Goal: Information Seeking & Learning: Compare options

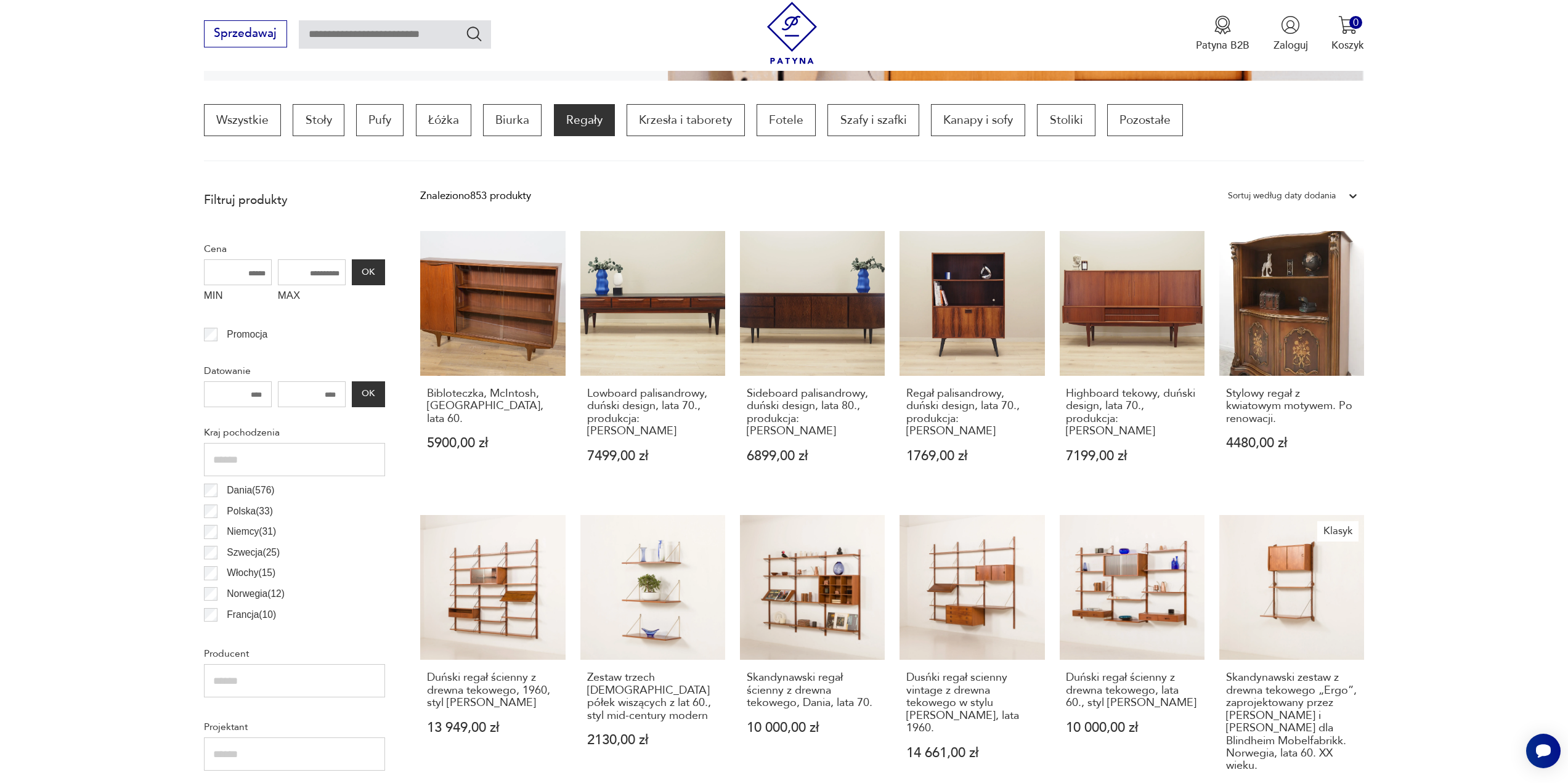
scroll to position [1052, 0]
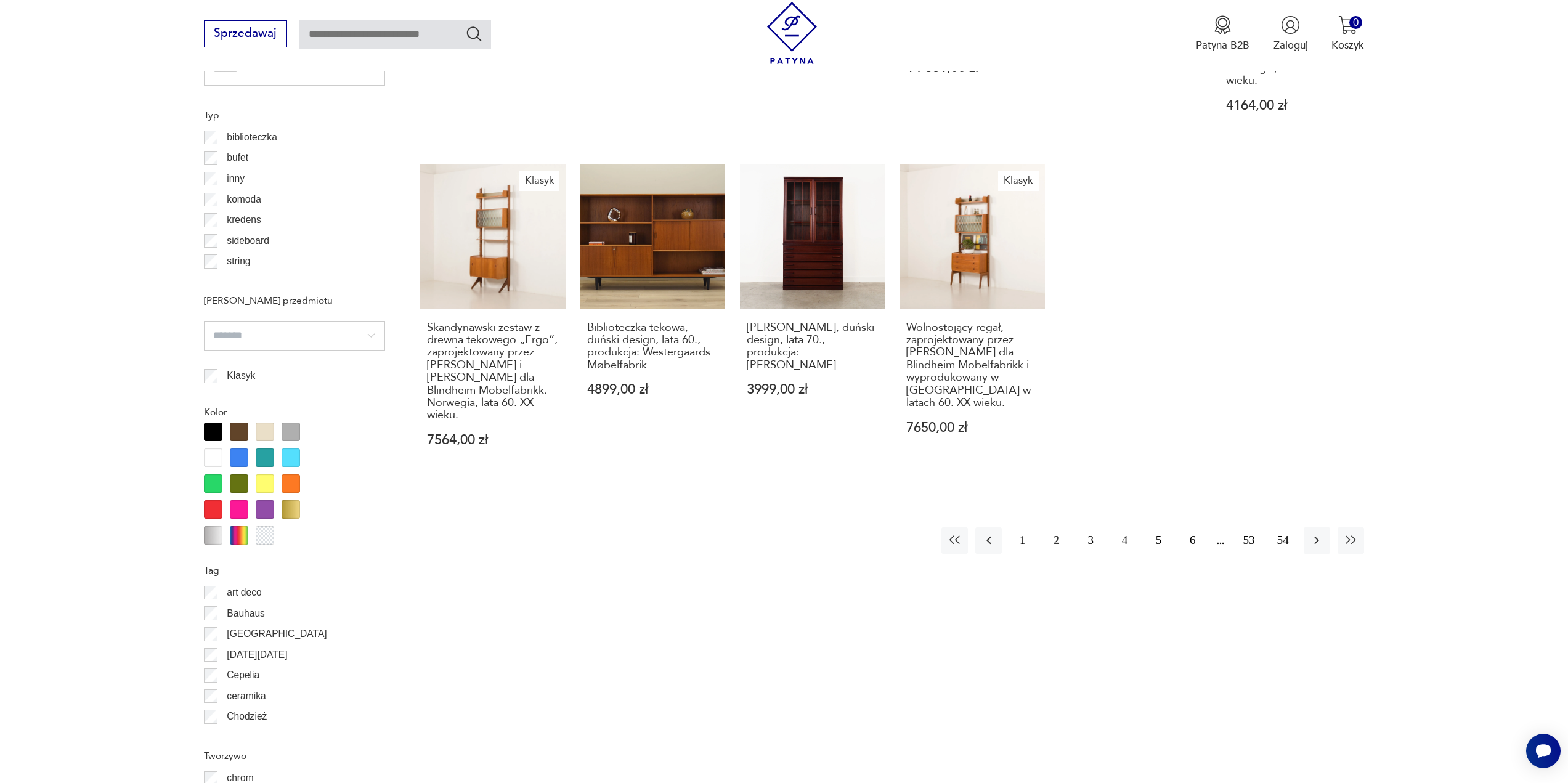
click at [1093, 528] on button "3" at bounding box center [1091, 541] width 26 height 26
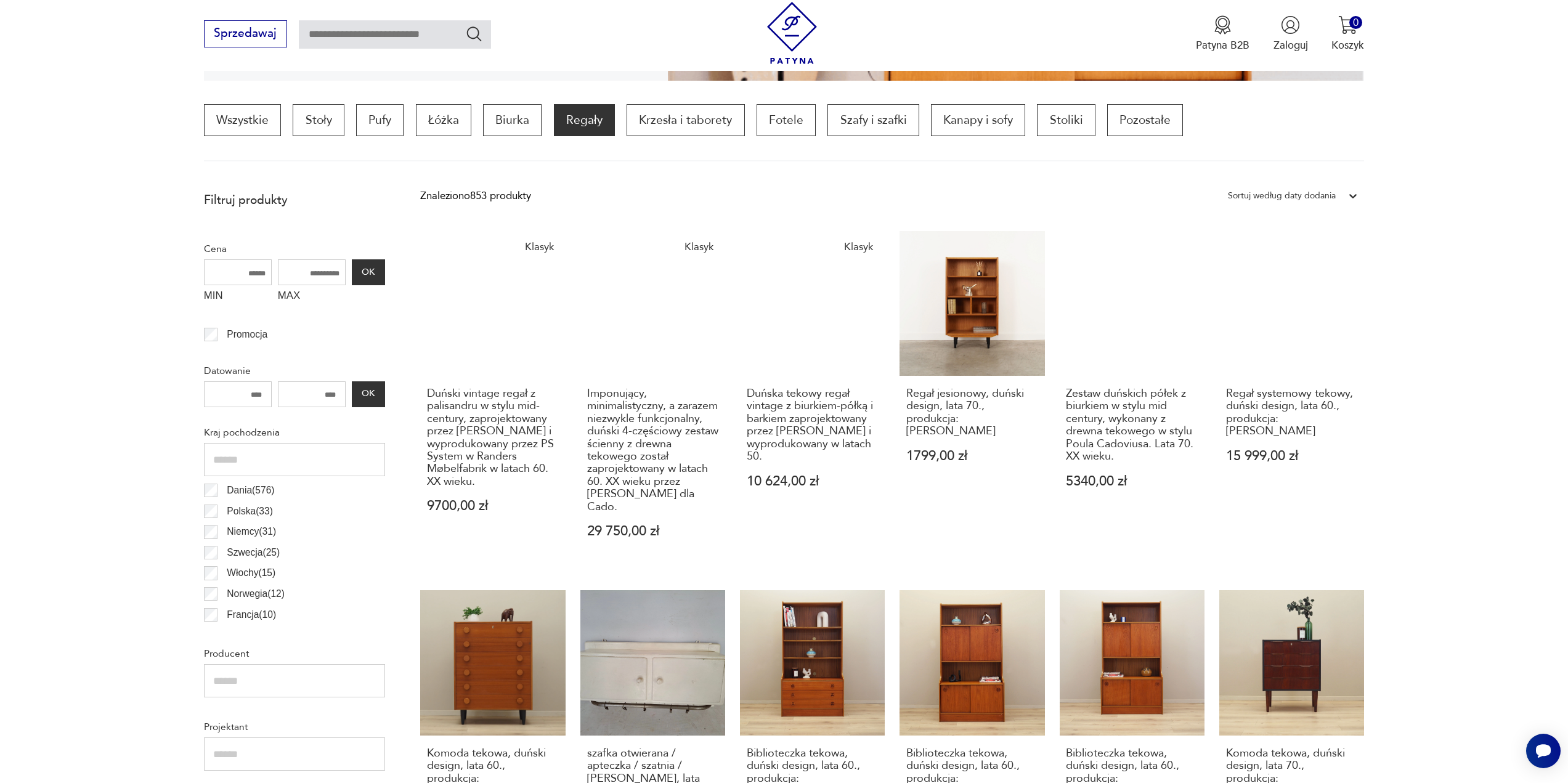
scroll to position [1052, 0]
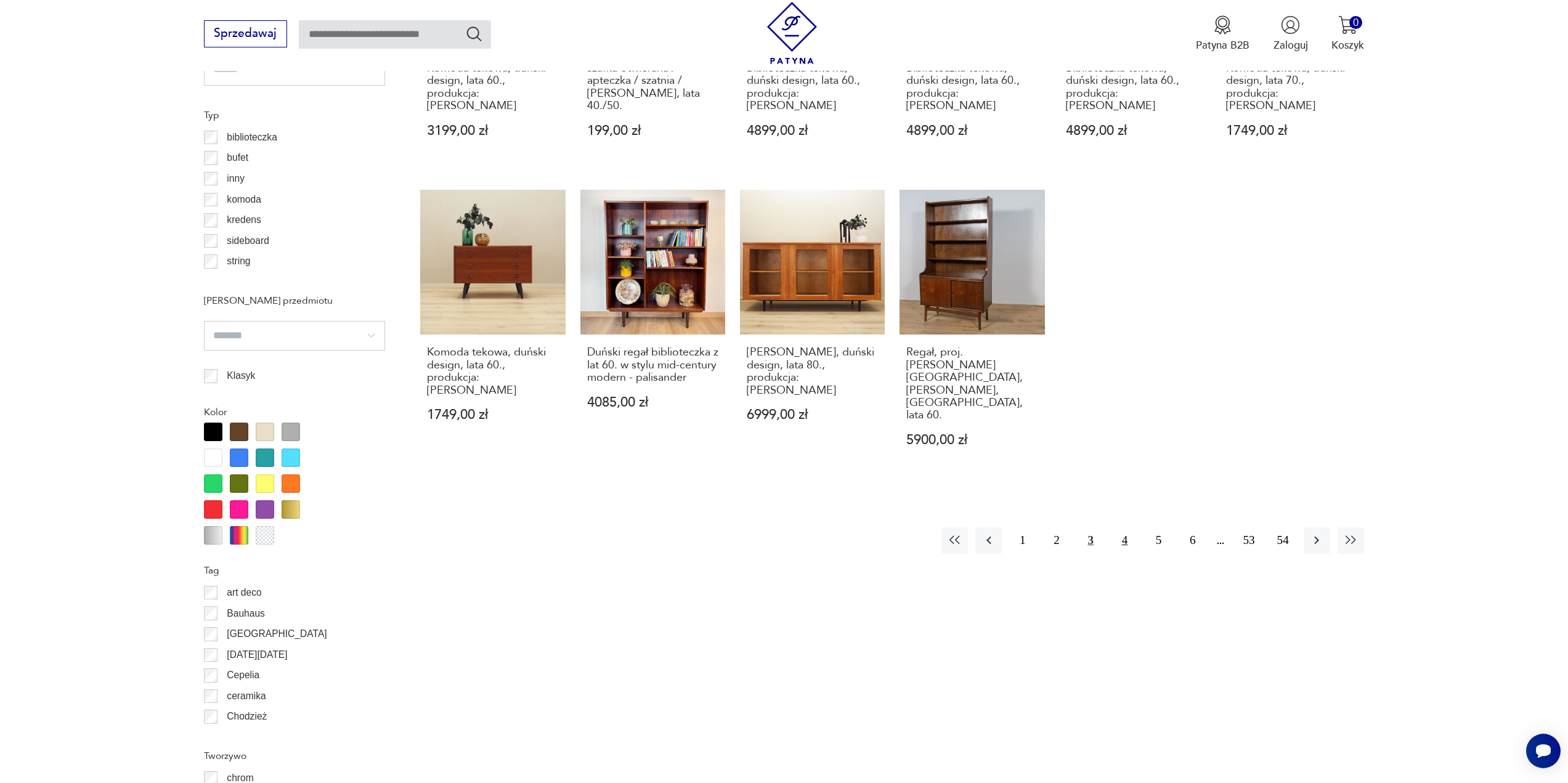
click at [1132, 528] on button "4" at bounding box center [1125, 541] width 26 height 26
click at [1128, 528] on button "4" at bounding box center [1125, 541] width 26 height 26
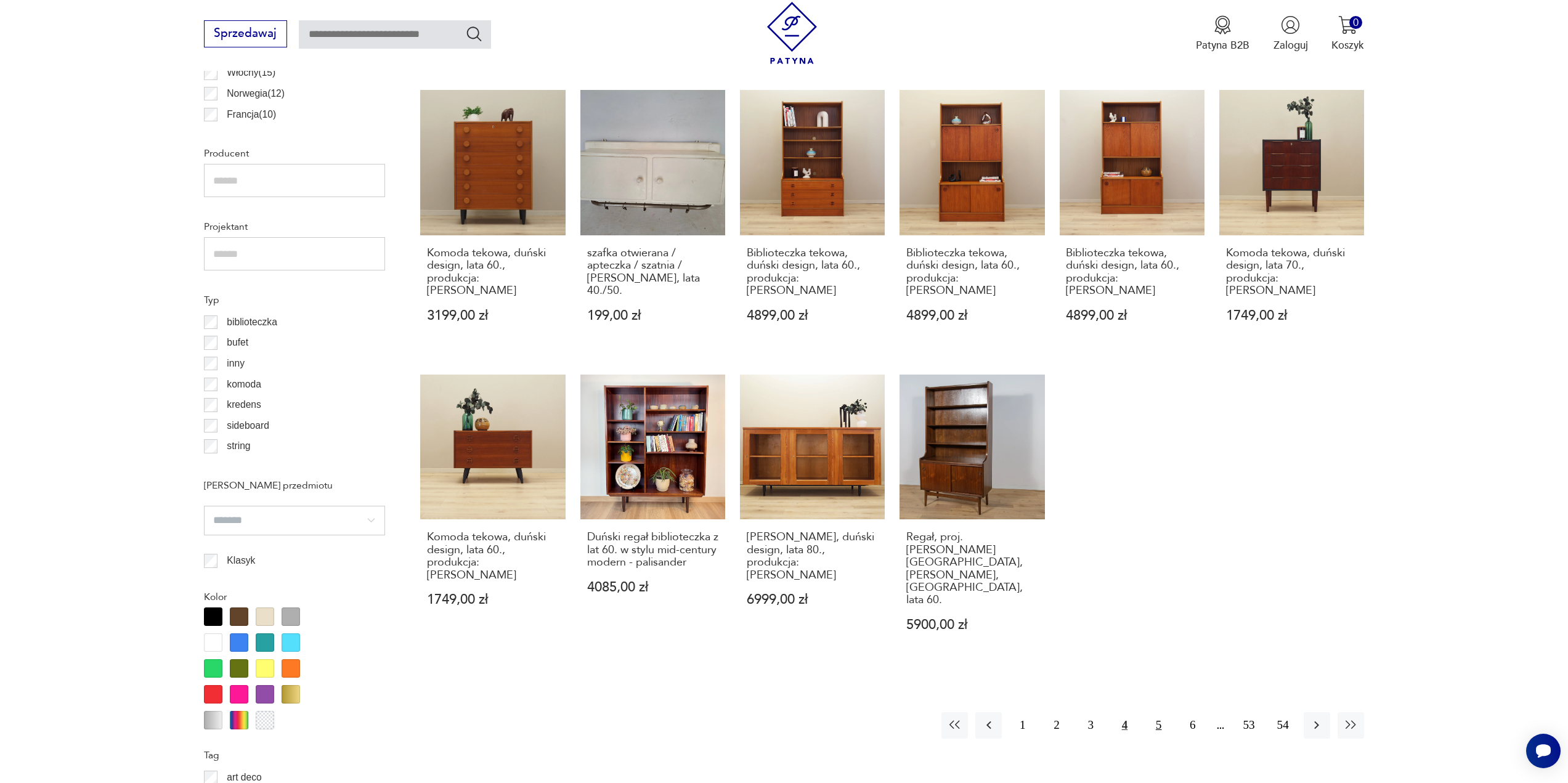
click at [1158, 488] on div "Znaleziono 853 produkty Filtruj Sortuj według daty dodania Sortuj według daty d…" at bounding box center [892, 414] width 944 height 1459
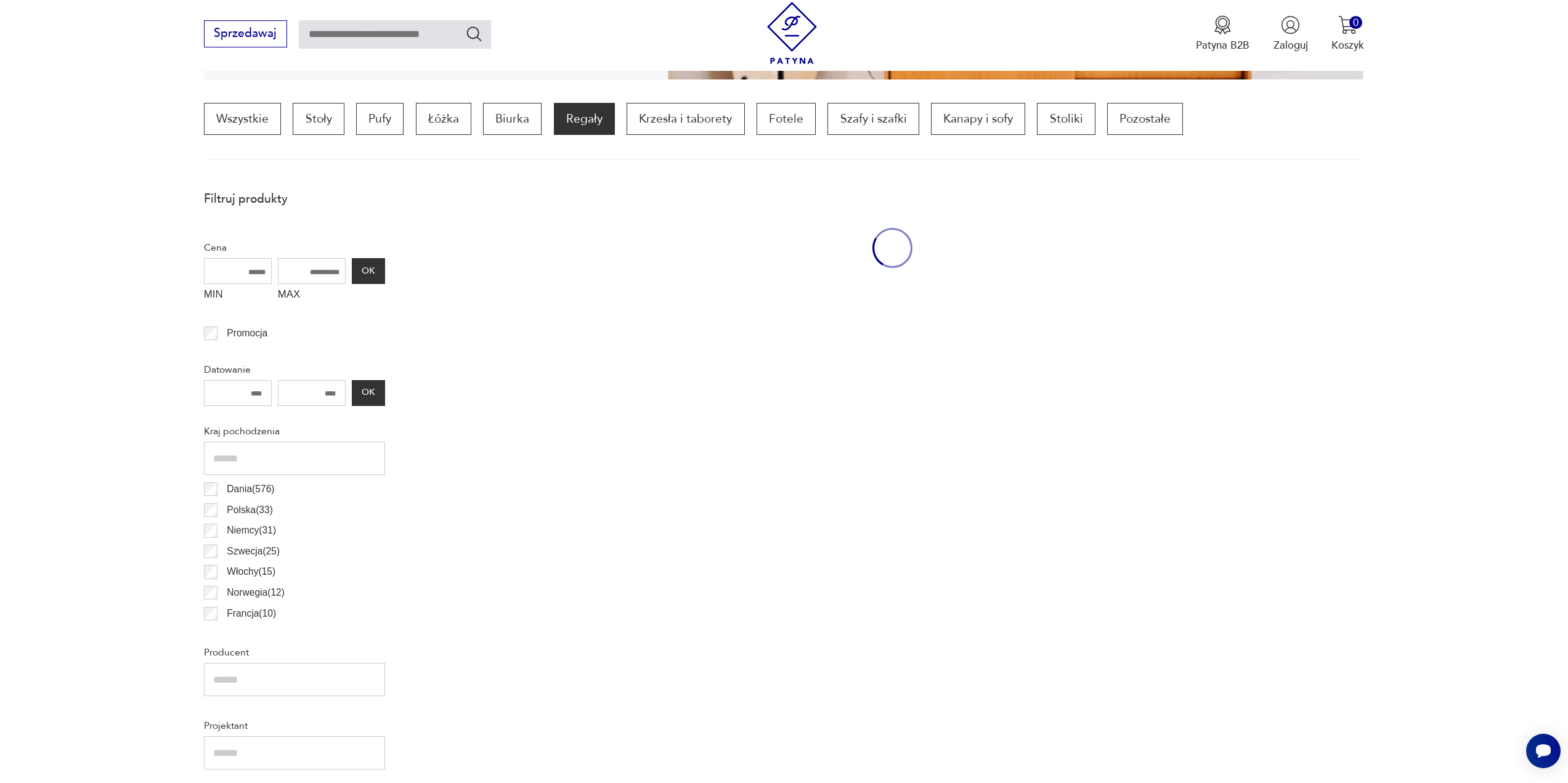
scroll to position [366, 0]
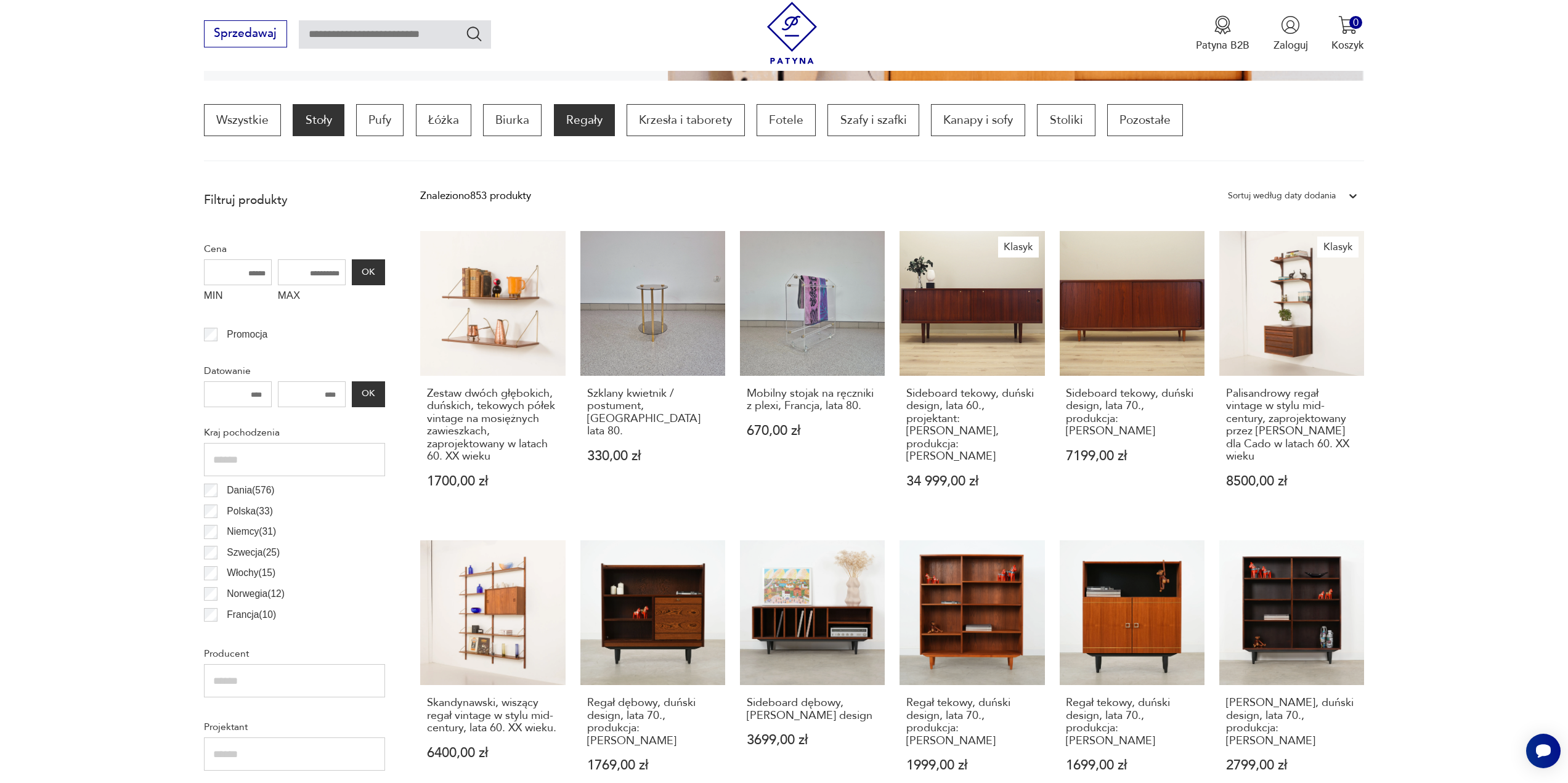
click at [301, 111] on p "Stoły" at bounding box center [318, 120] width 51 height 32
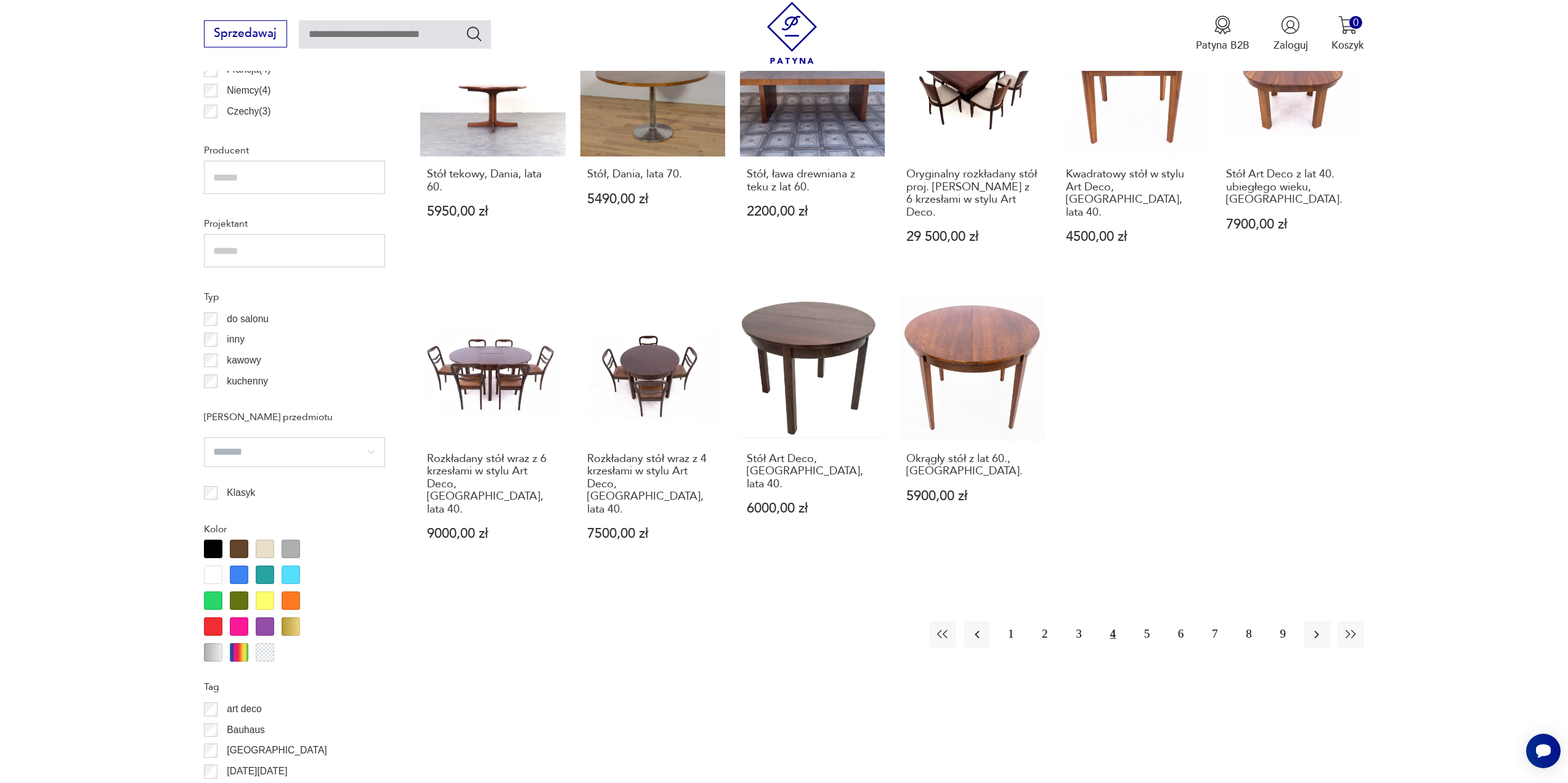
scroll to position [1059, 0]
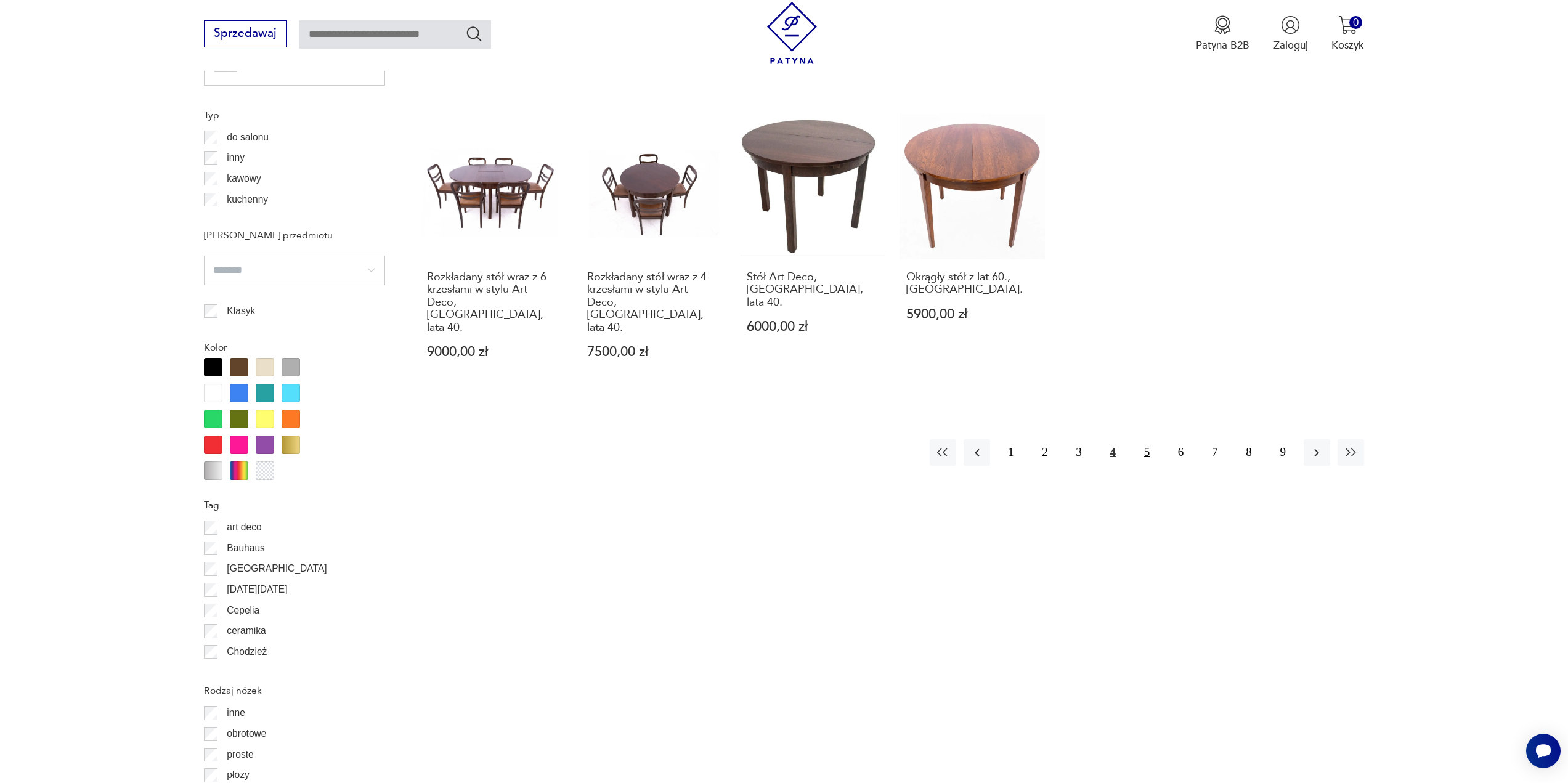
click at [1146, 439] on button "5" at bounding box center [1147, 452] width 26 height 26
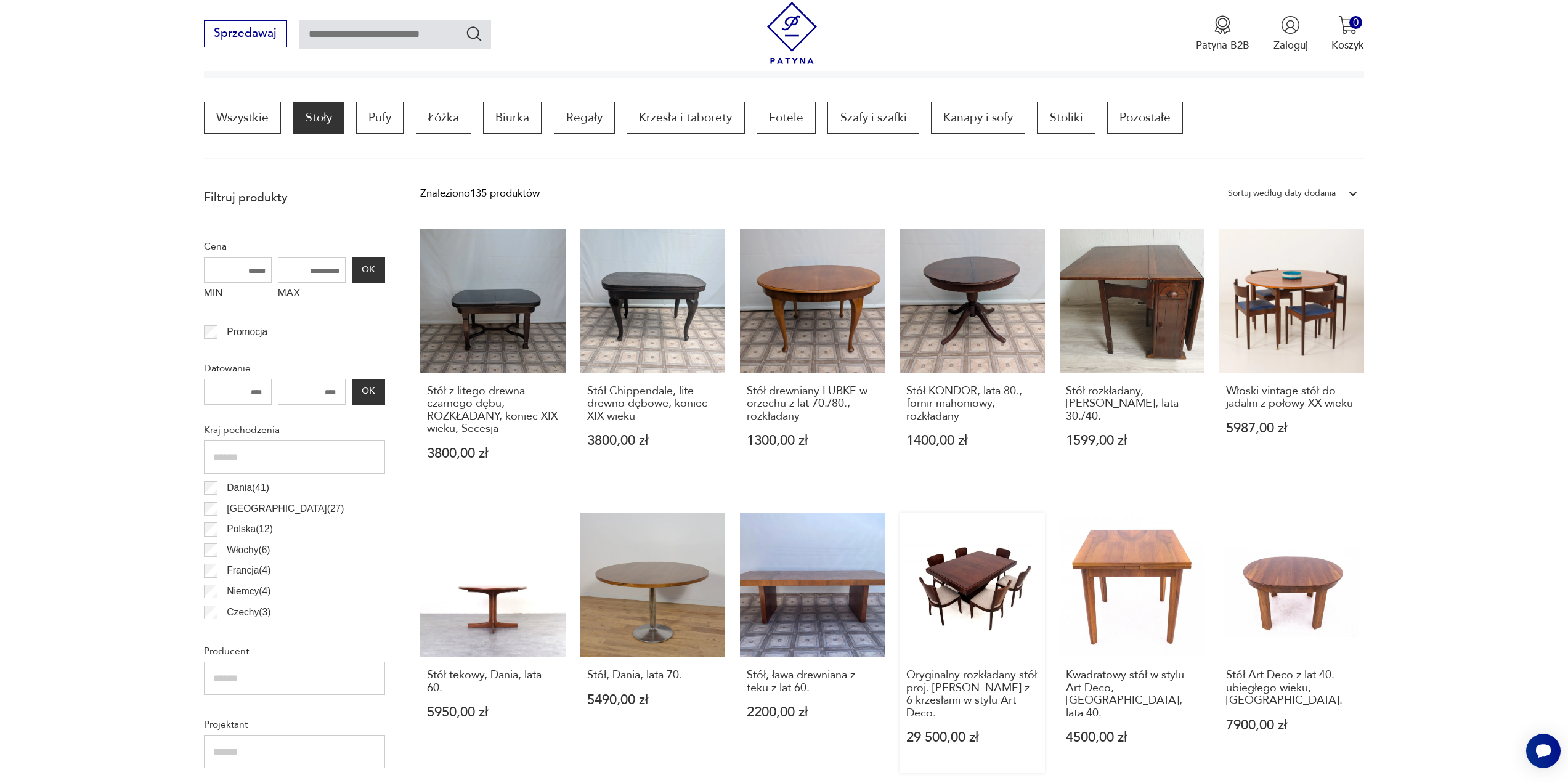
scroll to position [373, 0]
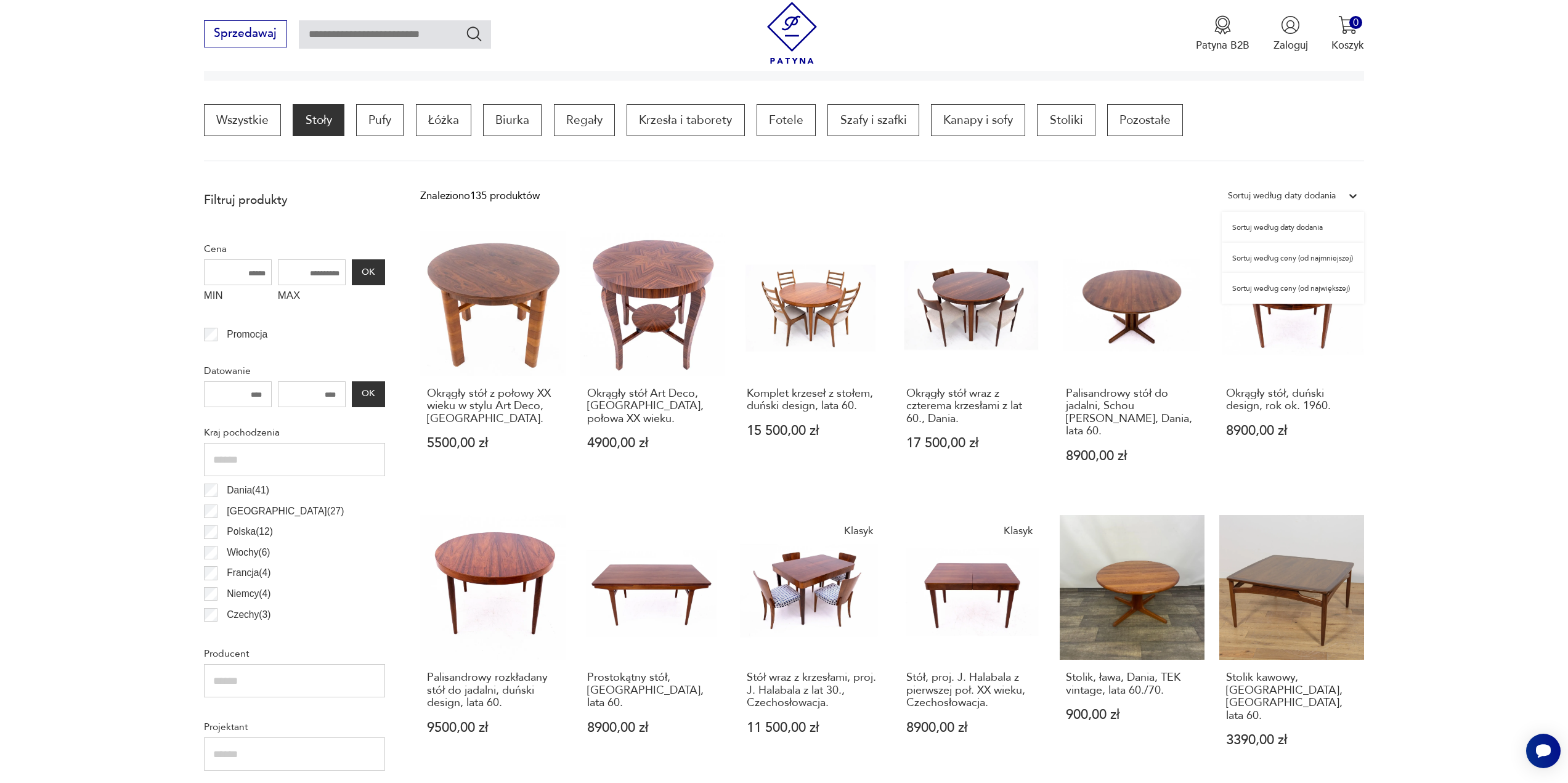
drag, startPoint x: 1223, startPoint y: 201, endPoint x: 1236, endPoint y: 199, distance: 13.2
click at [1236, 199] on div "Sortuj według daty dodania" at bounding box center [1282, 195] width 120 height 18
click at [1299, 285] on div "Sortuj według ceny (od największej)" at bounding box center [1293, 288] width 143 height 31
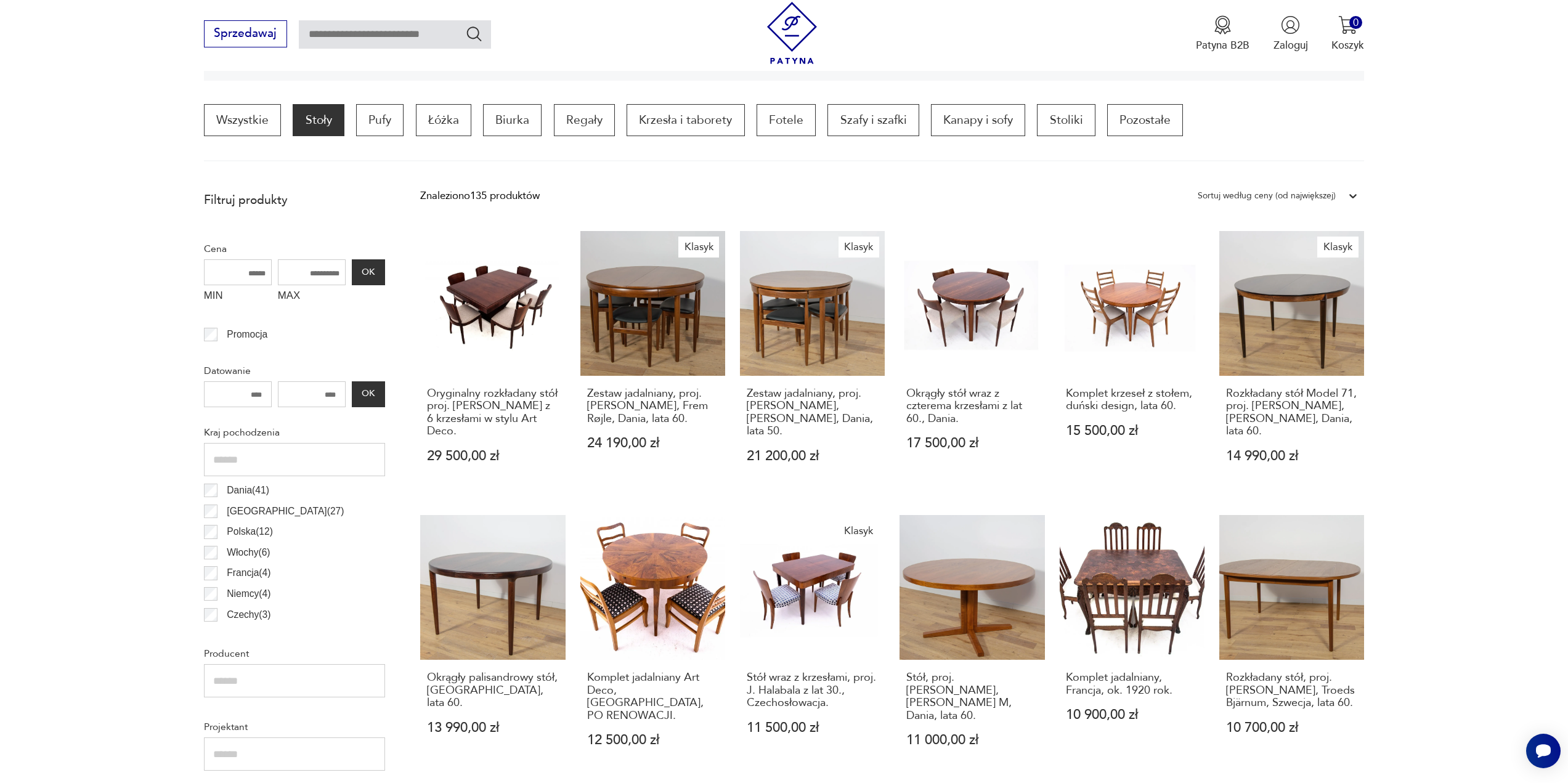
scroll to position [1059, 0]
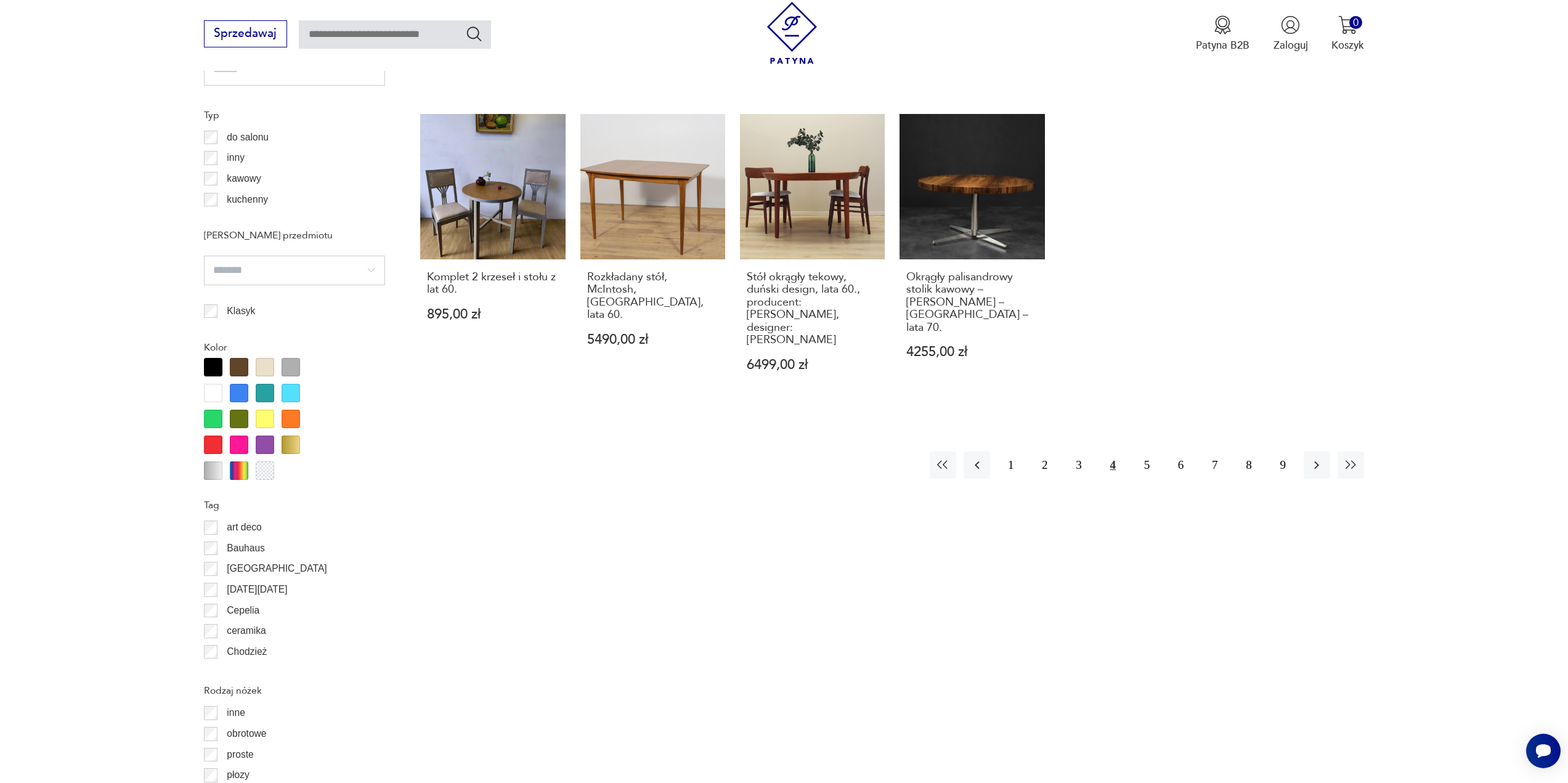
scroll to position [366, 0]
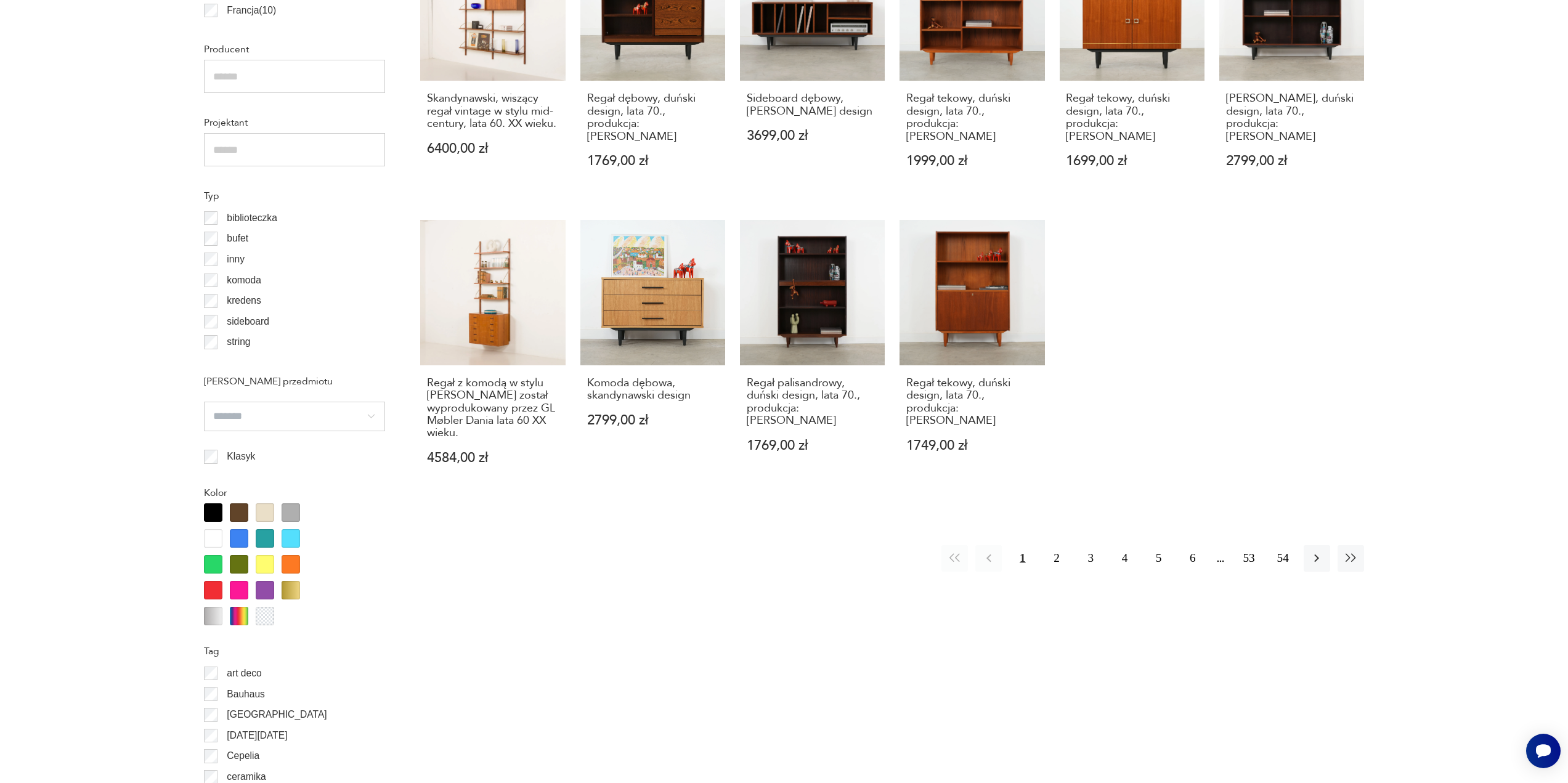
scroll to position [40, 0]
